Goal: Transaction & Acquisition: Purchase product/service

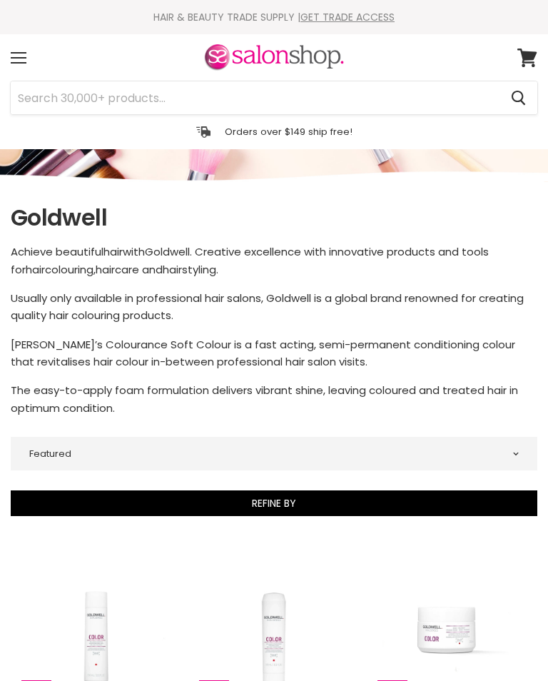
select select "manual"
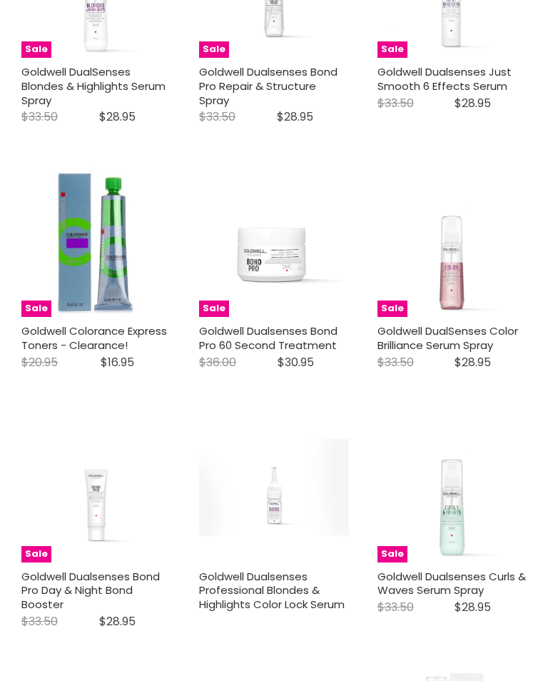
scroll to position [2925, 0]
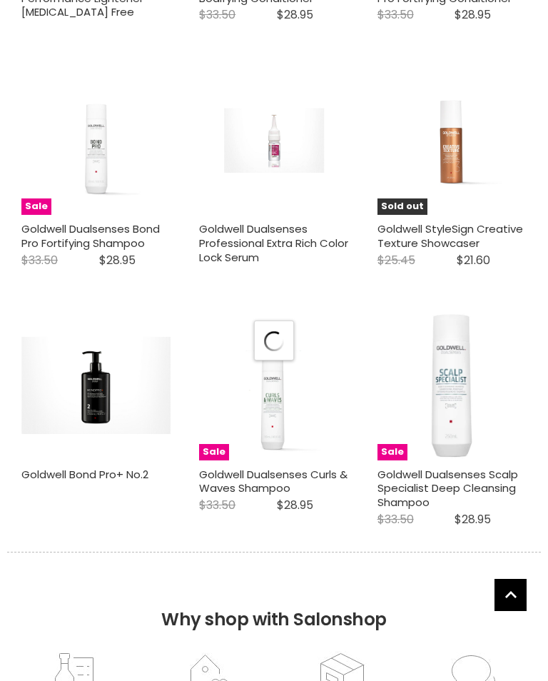
scroll to position [4057, 0]
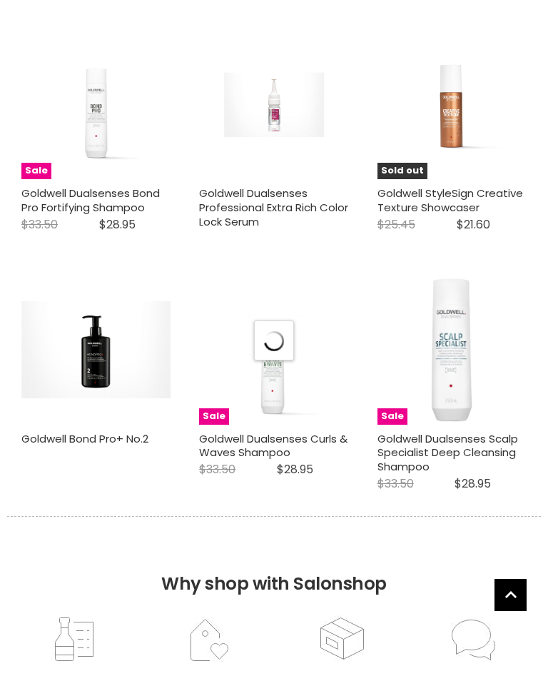
select select "manual"
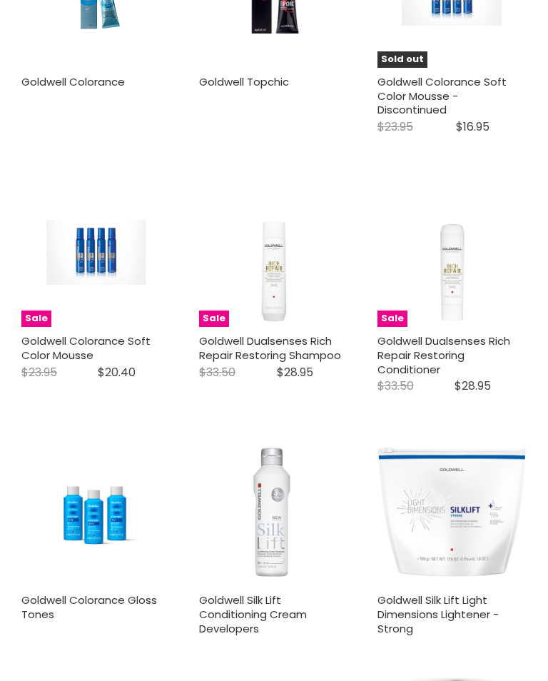
scroll to position [1388, 0]
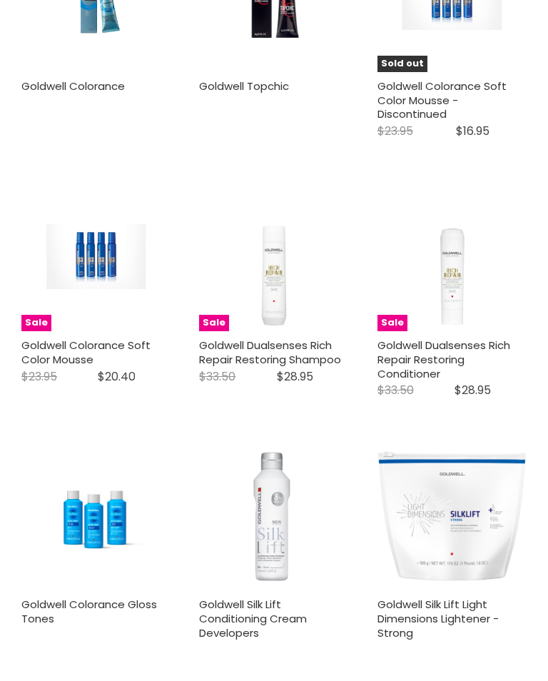
click at [123, 339] on link "Goldwell Colorance Soft Color Mousse" at bounding box center [85, 352] width 129 height 29
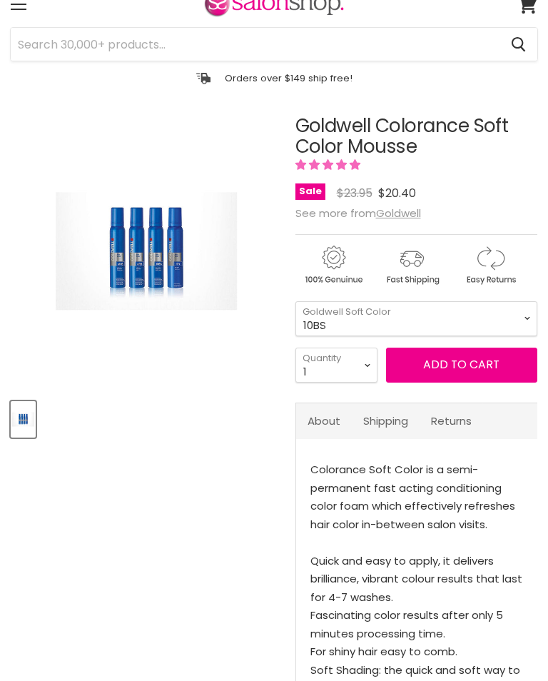
select select "Sort dropdown"
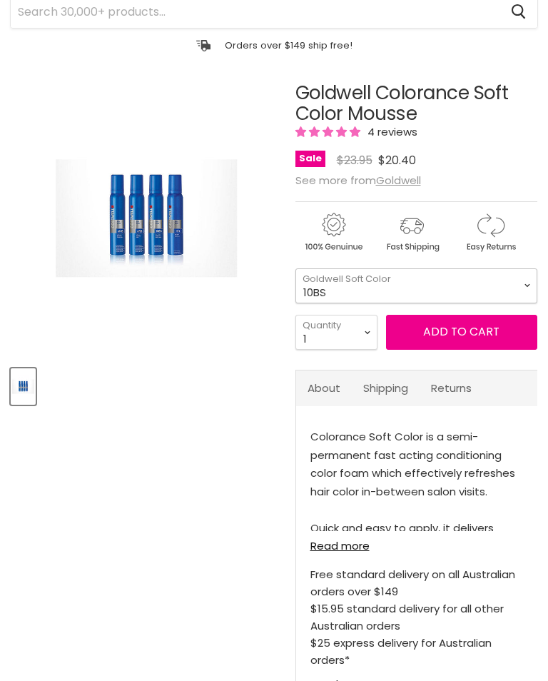
click at [529, 289] on select "10BS 10P 10V" at bounding box center [417, 286] width 242 height 35
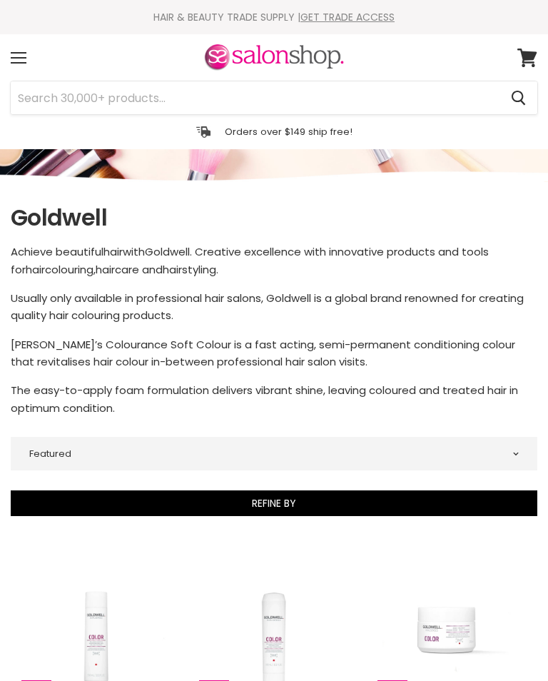
select select "manual"
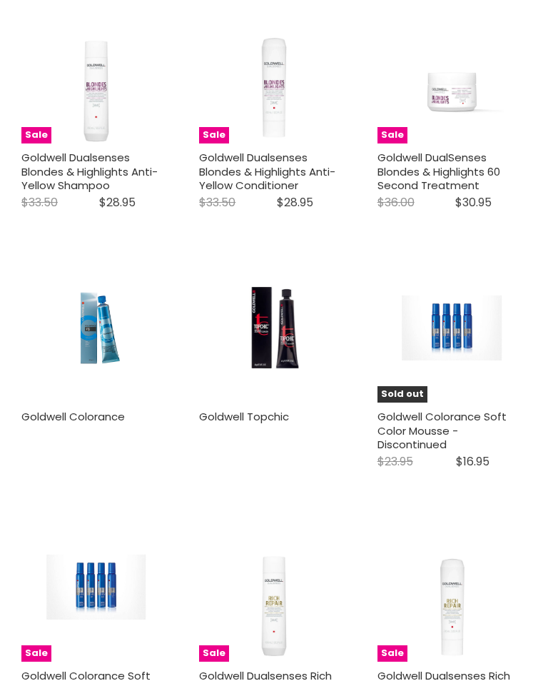
click at [105, 364] on img "Main content" at bounding box center [96, 328] width 100 height 149
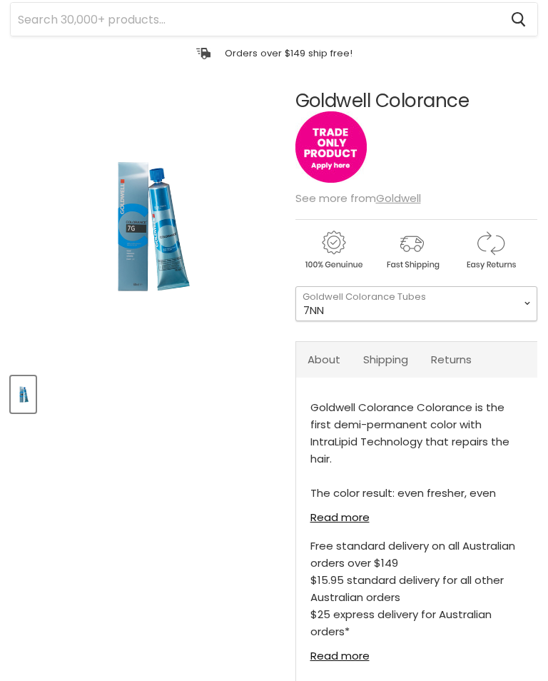
click at [529, 312] on select "7NN 4R 7BG 3VV 6R 6K 8OR 5RB 8G 5MB 7RB 5B 7KG 4G 6SB" at bounding box center [417, 303] width 242 height 35
select select "9KG"
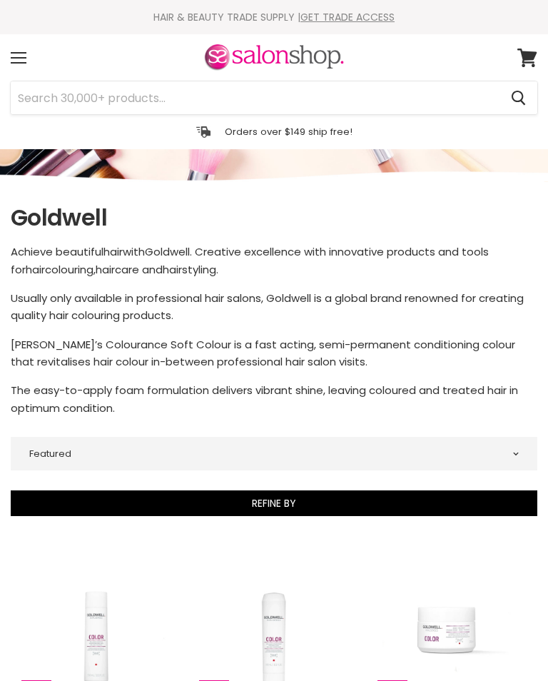
select select "manual"
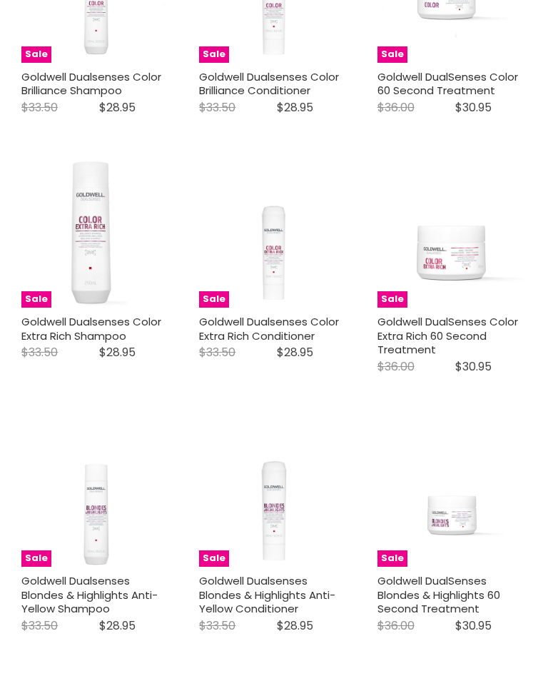
scroll to position [633, 0]
